Goal: Navigation & Orientation: Find specific page/section

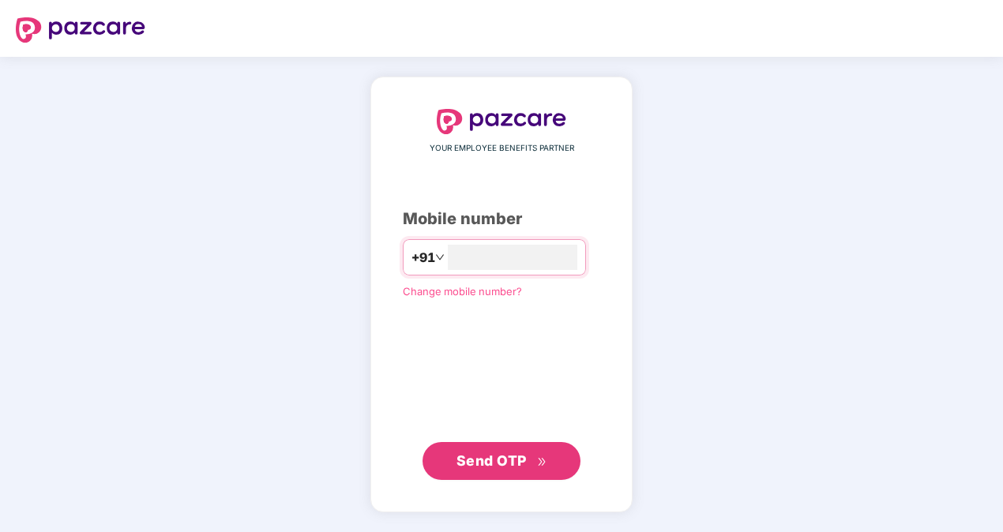
type input "**********"
drag, startPoint x: 0, startPoint y: 0, endPoint x: 227, endPoint y: 370, distance: 434.1
click at [227, 370] on div "**********" at bounding box center [501, 294] width 1003 height 475
click at [545, 471] on span "Send OTP" at bounding box center [501, 460] width 91 height 22
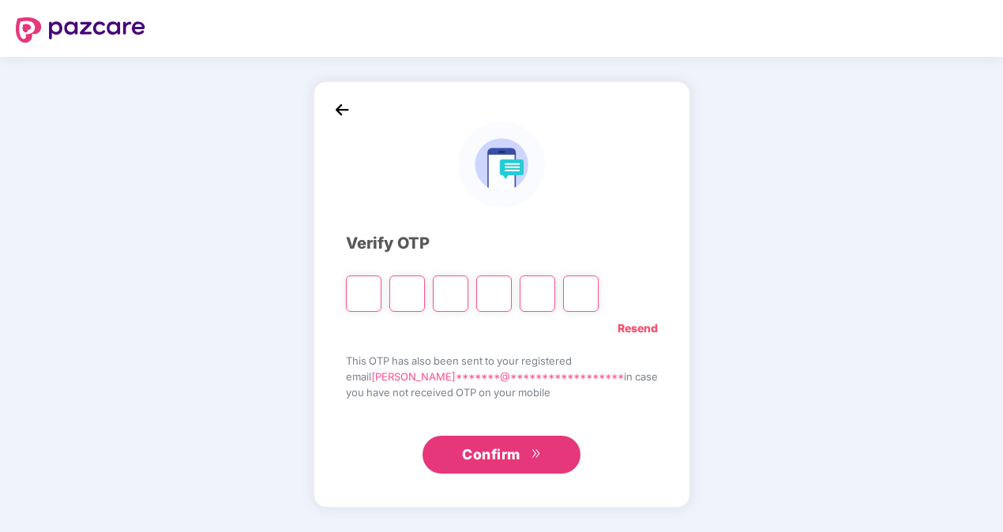
type input "*"
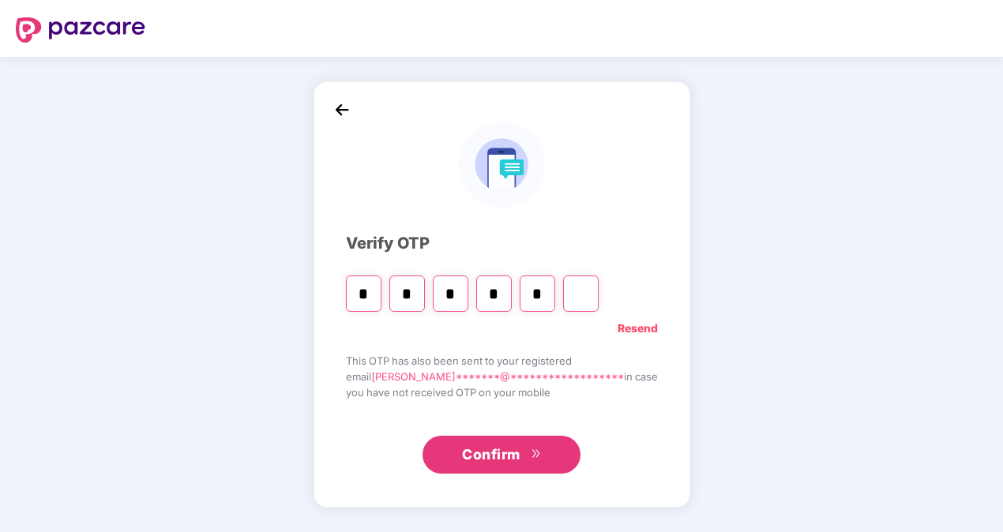
type input "*"
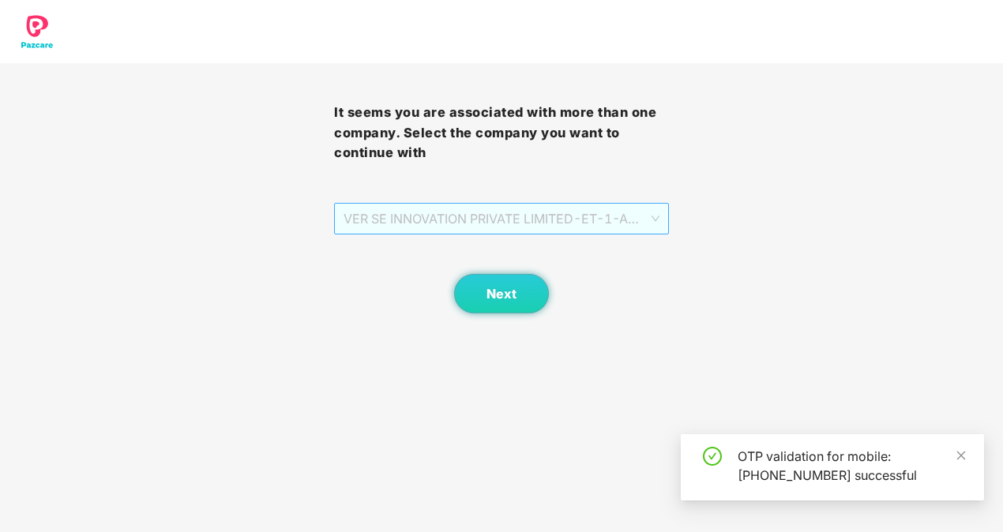
click at [480, 212] on span "VER SE INNOVATION PRIVATE LIMITED - ET-1 - ADMIN" at bounding box center [500, 219] width 315 height 30
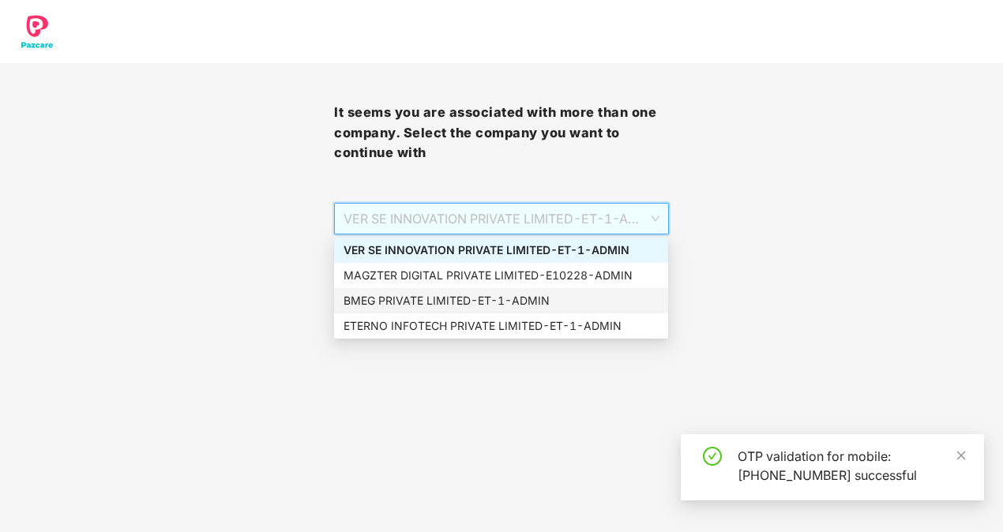
click at [400, 294] on div "BMEG PRIVATE LIMITED - ET-1 - ADMIN" at bounding box center [500, 300] width 315 height 17
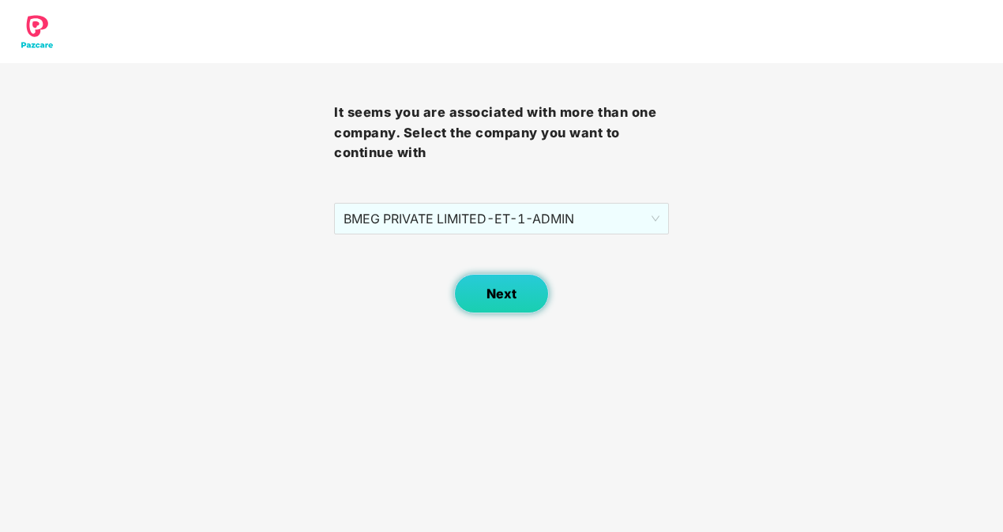
click at [490, 295] on span "Next" at bounding box center [501, 294] width 30 height 15
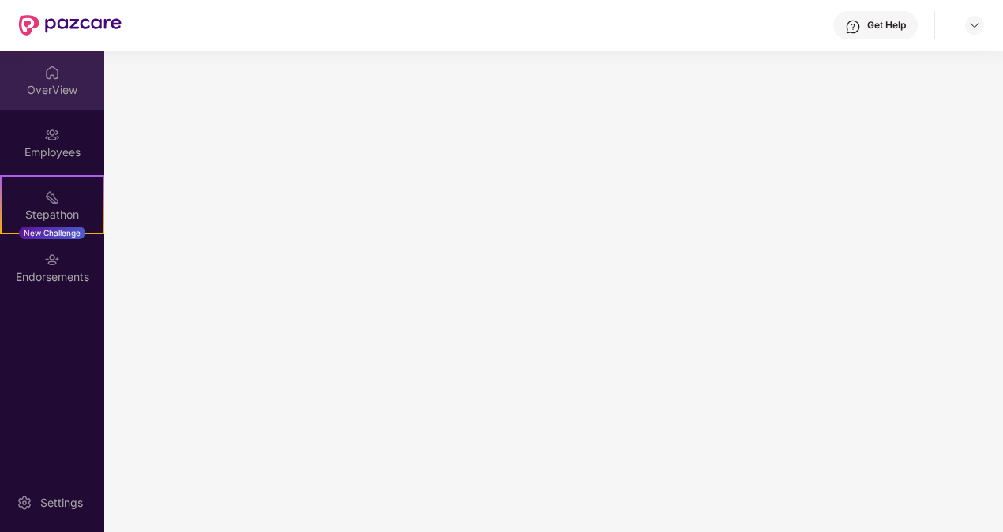
click at [65, 82] on div "OverView" at bounding box center [52, 90] width 104 height 16
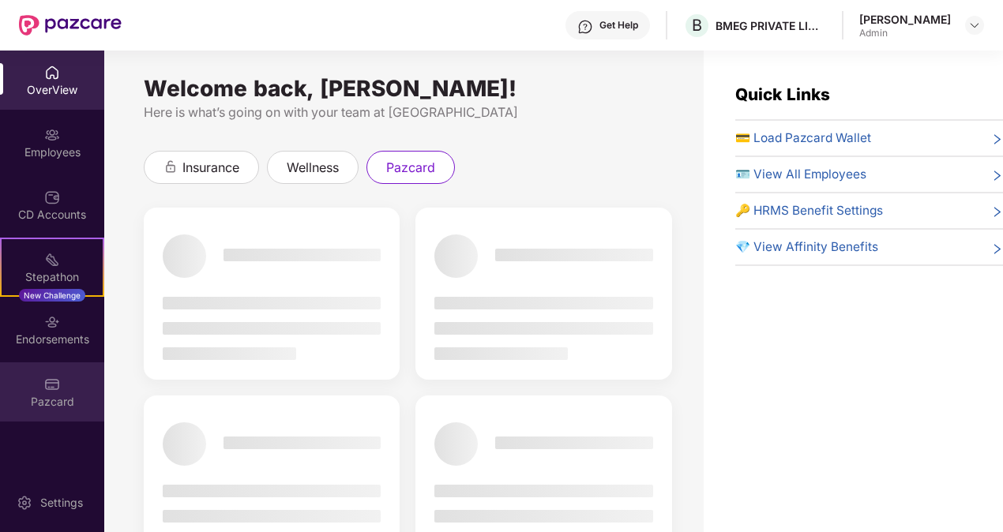
click at [49, 385] on img at bounding box center [52, 385] width 16 height 16
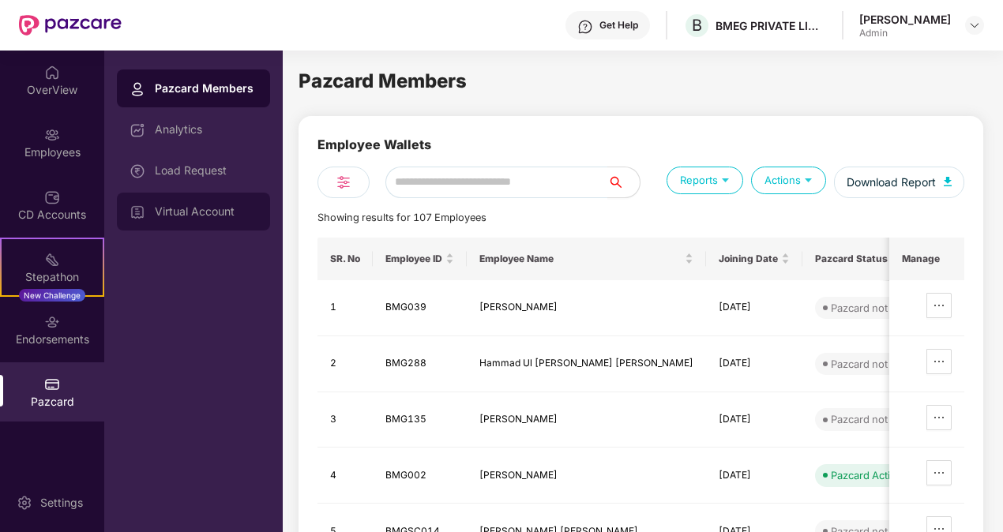
click at [240, 219] on div "Virtual Account" at bounding box center [193, 212] width 153 height 38
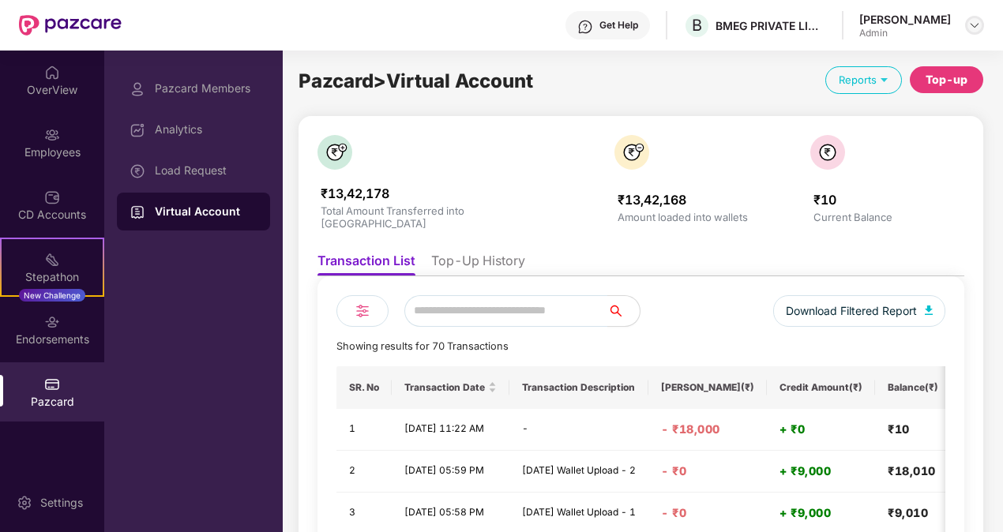
click at [977, 21] on img at bounding box center [974, 25] width 13 height 13
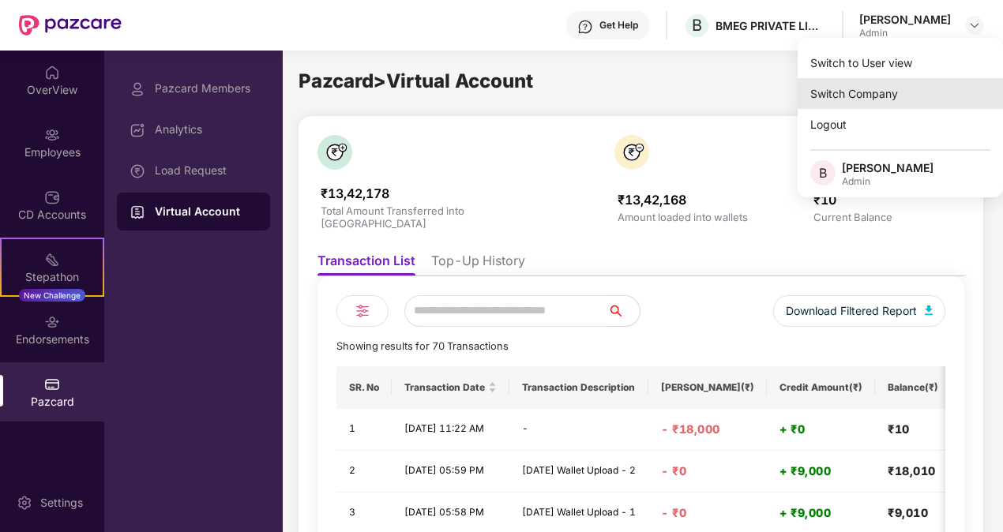
click at [875, 93] on div "Switch Company" at bounding box center [899, 93] width 205 height 31
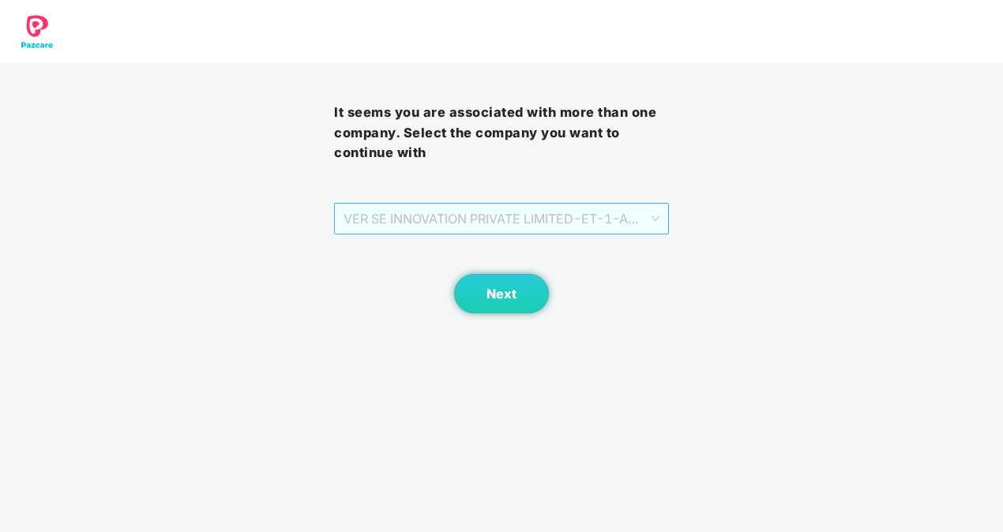
click at [621, 225] on span "VER SE INNOVATION PRIVATE LIMITED - ET-1 - ADMIN" at bounding box center [500, 219] width 315 height 30
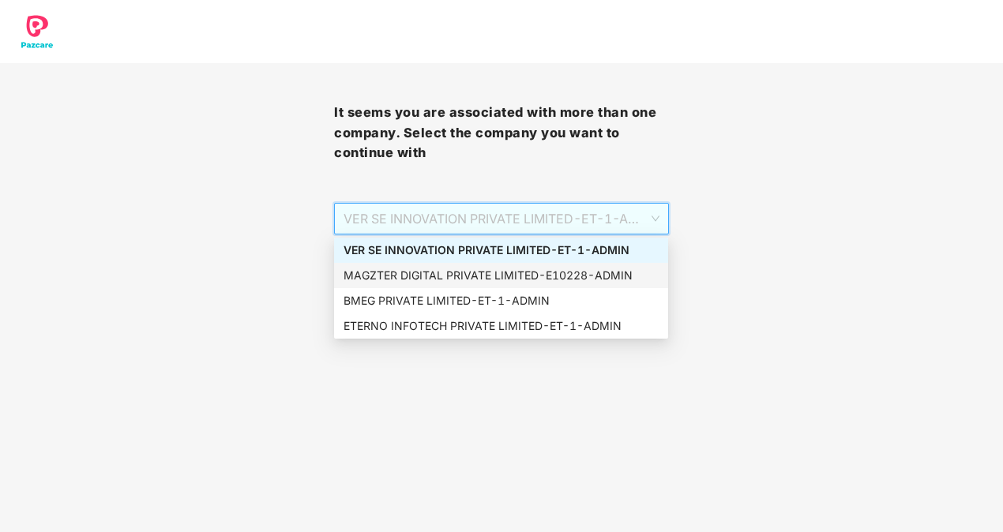
click at [414, 272] on div "MAGZTER DIGITAL PRIVATE LIMITED - E10228 - ADMIN" at bounding box center [500, 275] width 315 height 17
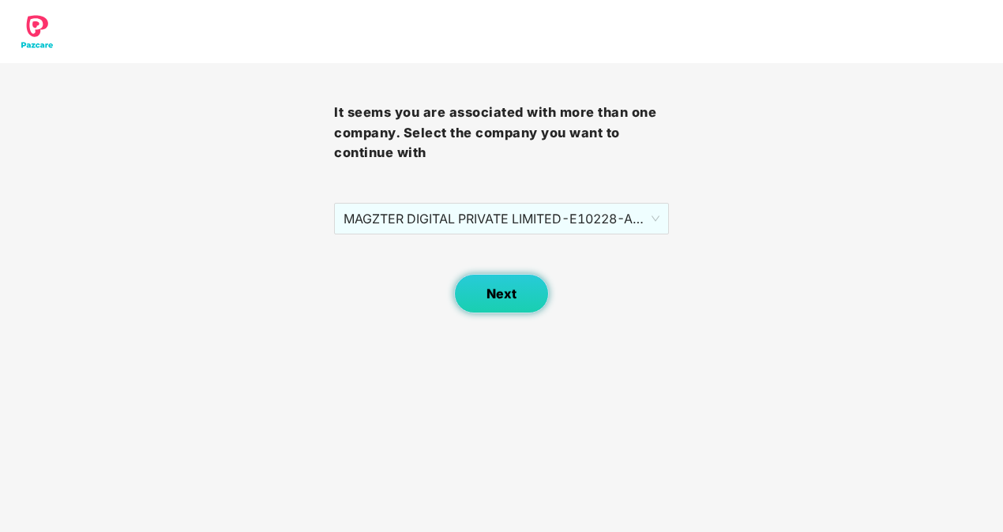
click at [500, 289] on span "Next" at bounding box center [501, 294] width 30 height 15
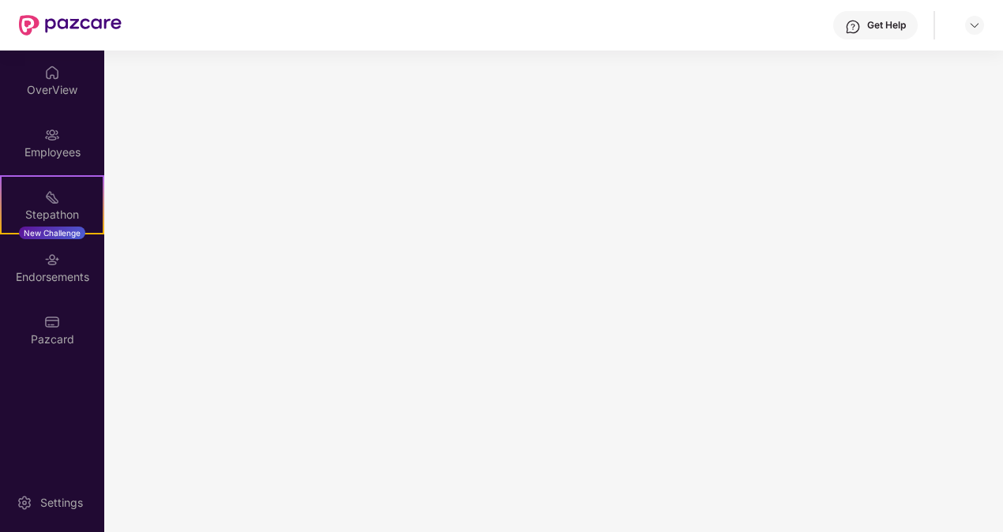
click at [88, 332] on div "Pazcard" at bounding box center [52, 340] width 104 height 16
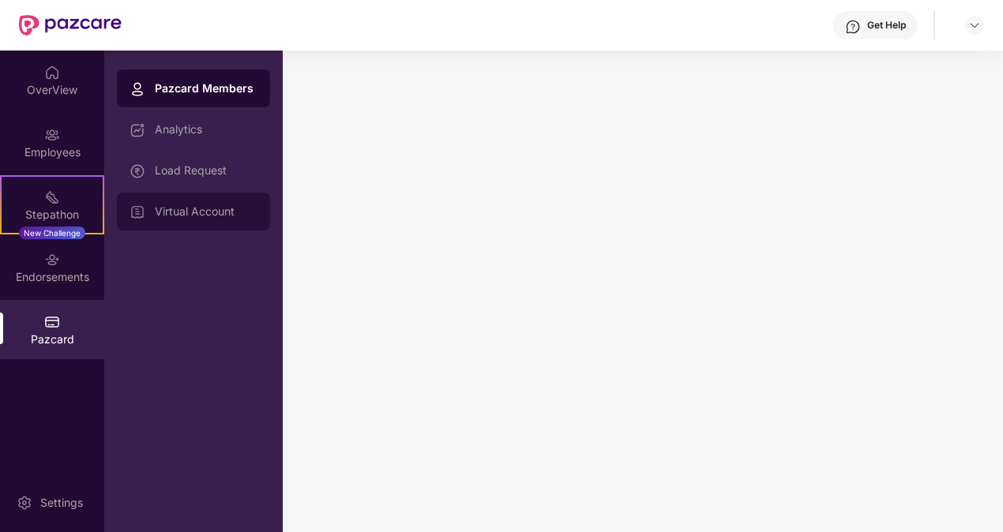
click at [210, 215] on div "Virtual Account" at bounding box center [206, 211] width 103 height 13
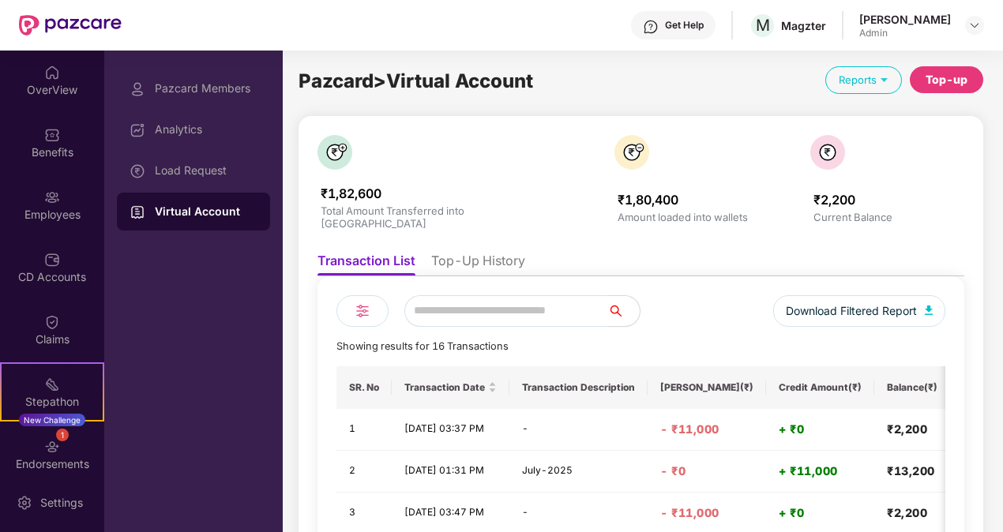
click at [253, 102] on div "Pazcard Members" at bounding box center [193, 88] width 153 height 38
